Goal: Task Accomplishment & Management: Manage account settings

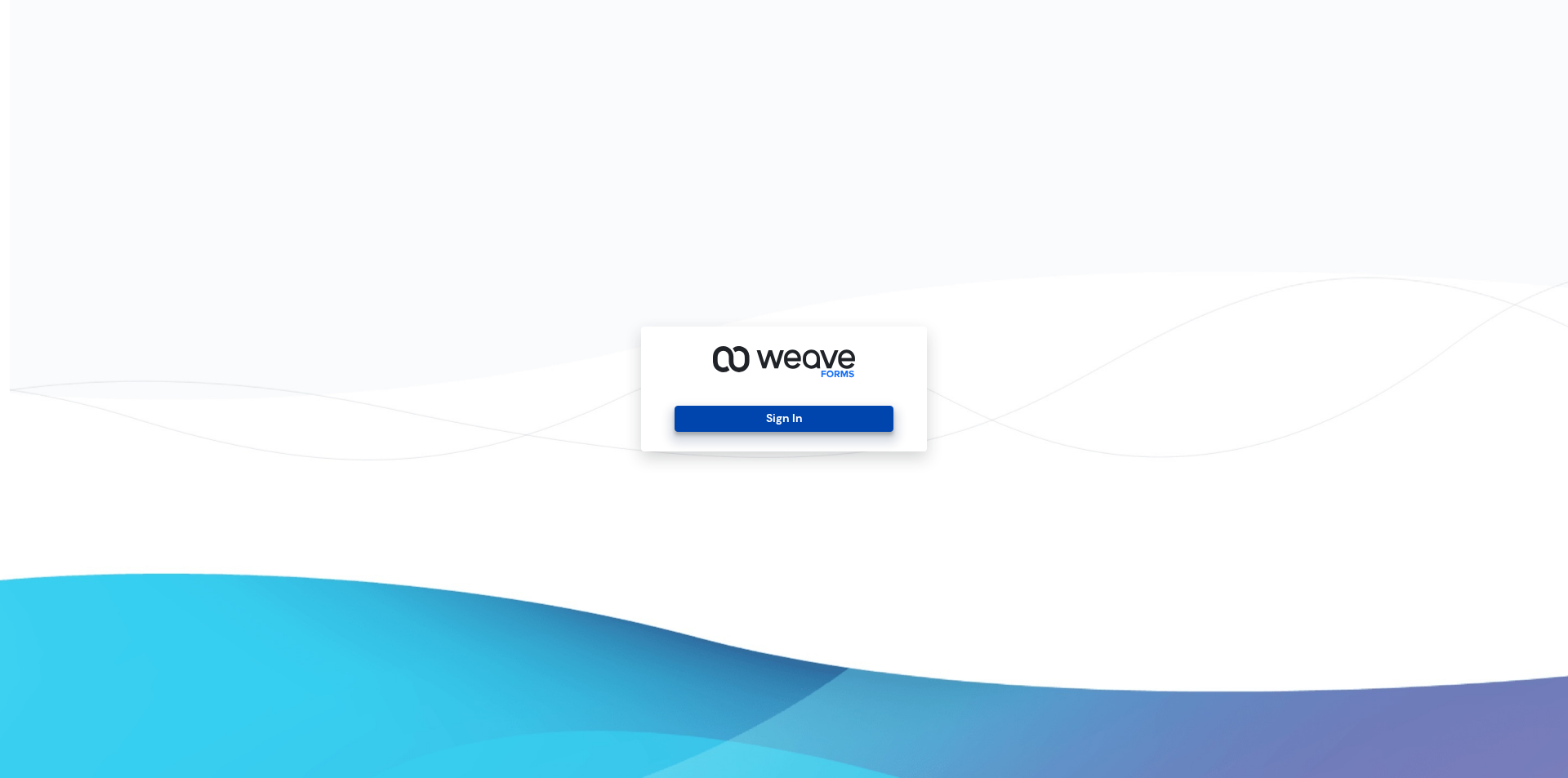
click at [823, 421] on button "Sign In" at bounding box center [784, 419] width 218 height 27
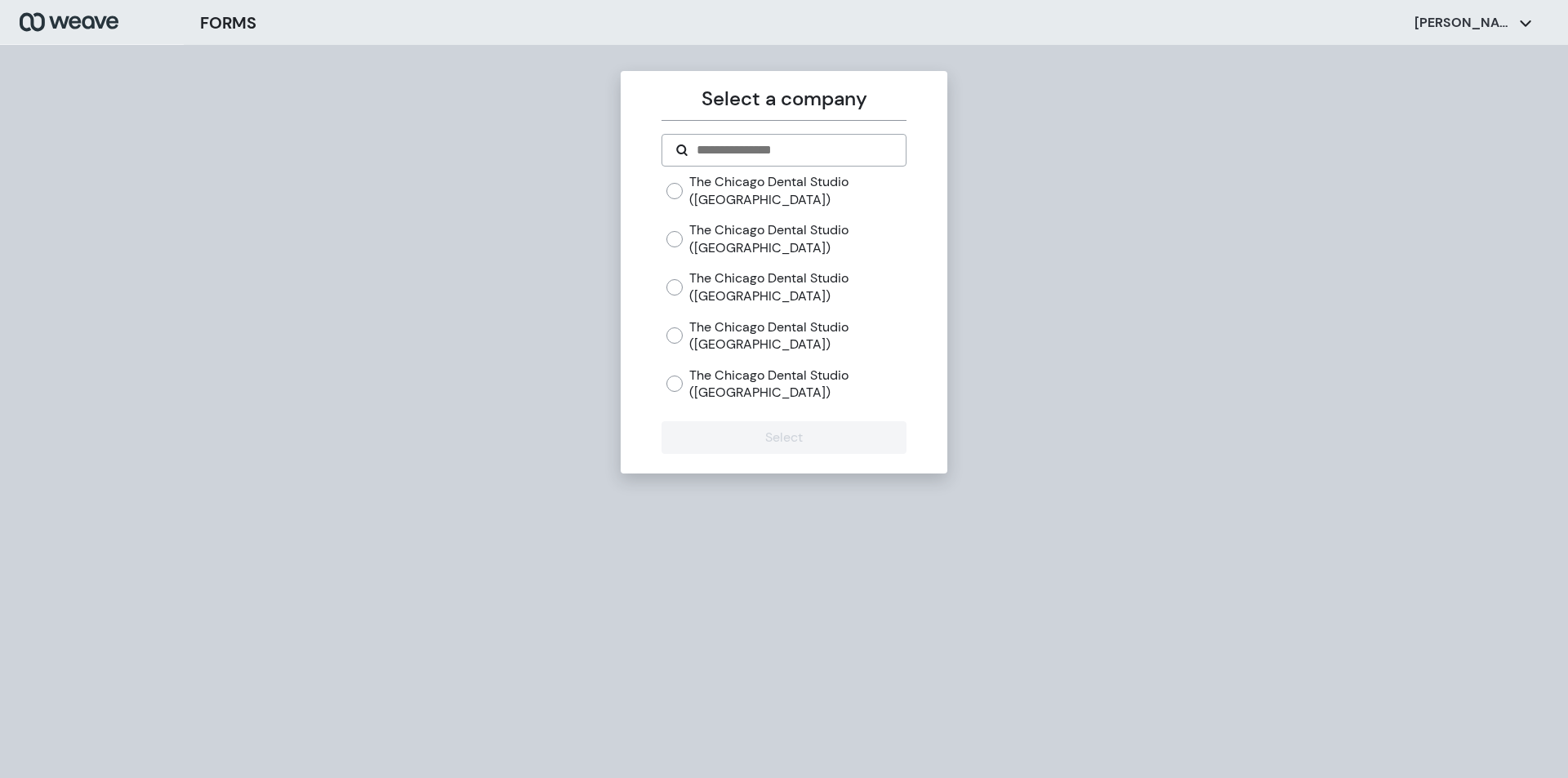
click at [742, 240] on label "The Chicago Dental Studio ([GEOGRAPHIC_DATA])" at bounding box center [797, 239] width 216 height 35
click at [726, 434] on button "Select" at bounding box center [784, 437] width 244 height 33
